Goal: Information Seeking & Learning: Learn about a topic

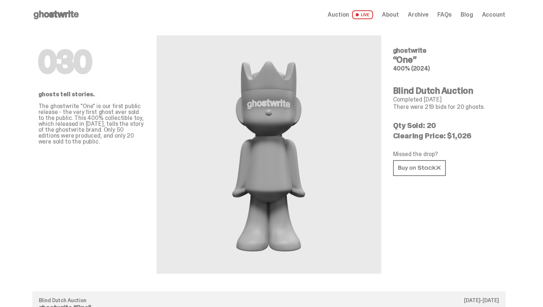
click at [62, 17] on use at bounding box center [56, 14] width 45 height 9
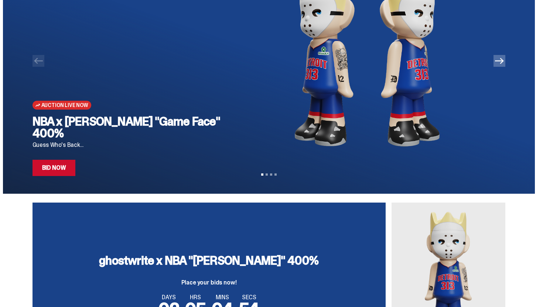
scroll to position [82, 0]
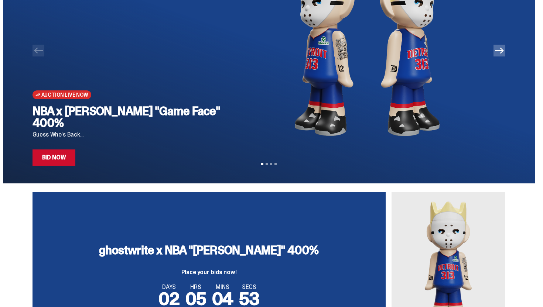
click at [56, 150] on link "Bid Now" at bounding box center [53, 158] width 43 height 16
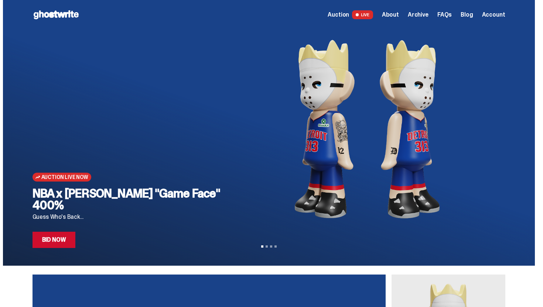
click at [424, 17] on span "Archive" at bounding box center [418, 15] width 21 height 6
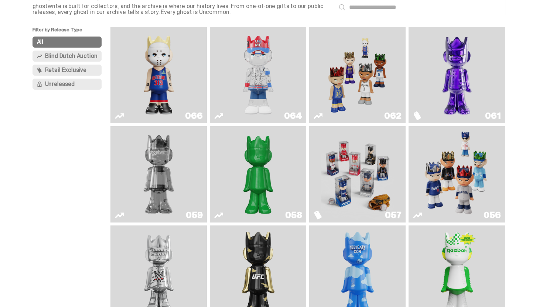
scroll to position [52, 0]
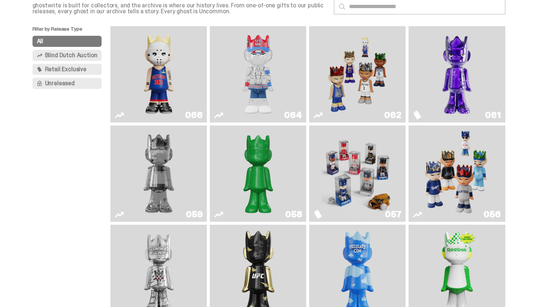
click at [219, 91] on link "064" at bounding box center [257, 74] width 87 height 90
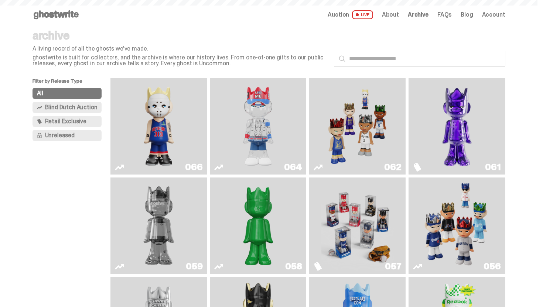
scroll to position [52, 0]
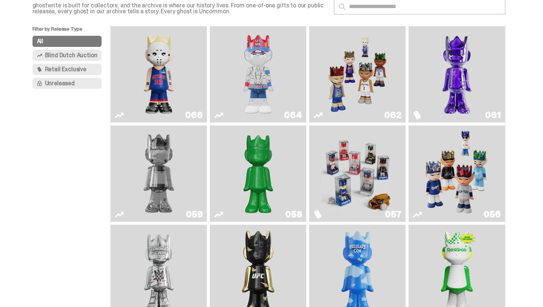
click at [186, 71] on img "Eminem" at bounding box center [159, 74] width 72 height 90
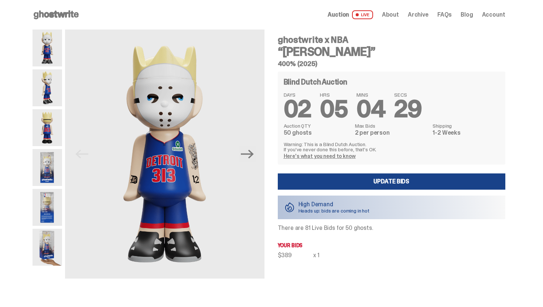
click at [65, 15] on use at bounding box center [56, 14] width 45 height 9
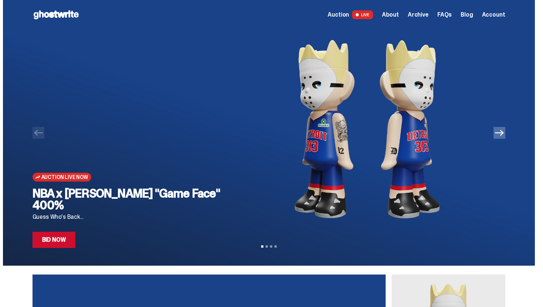
click at [60, 245] on link "Bid Now" at bounding box center [53, 240] width 43 height 16
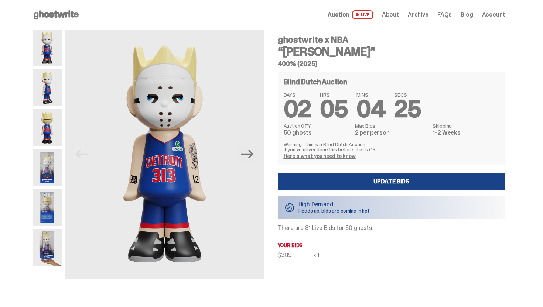
click at [43, 17] on use at bounding box center [56, 14] width 45 height 9
